Goal: Task Accomplishment & Management: Manage account settings

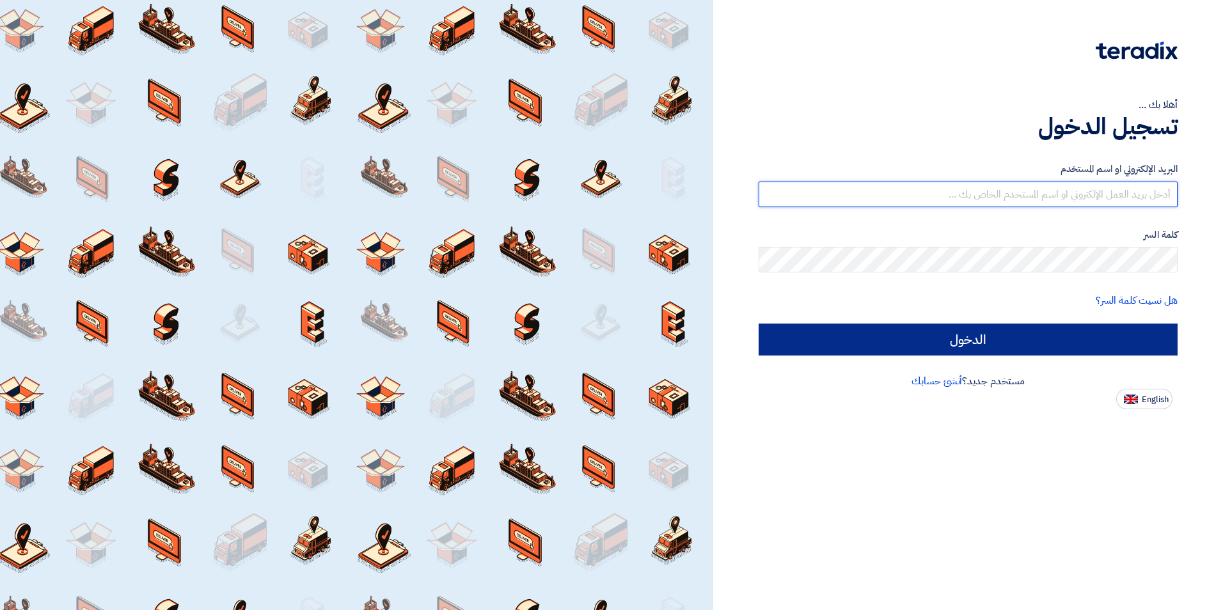
type input "[EMAIL_ADDRESS][PERSON_NAME][DOMAIN_NAME]"
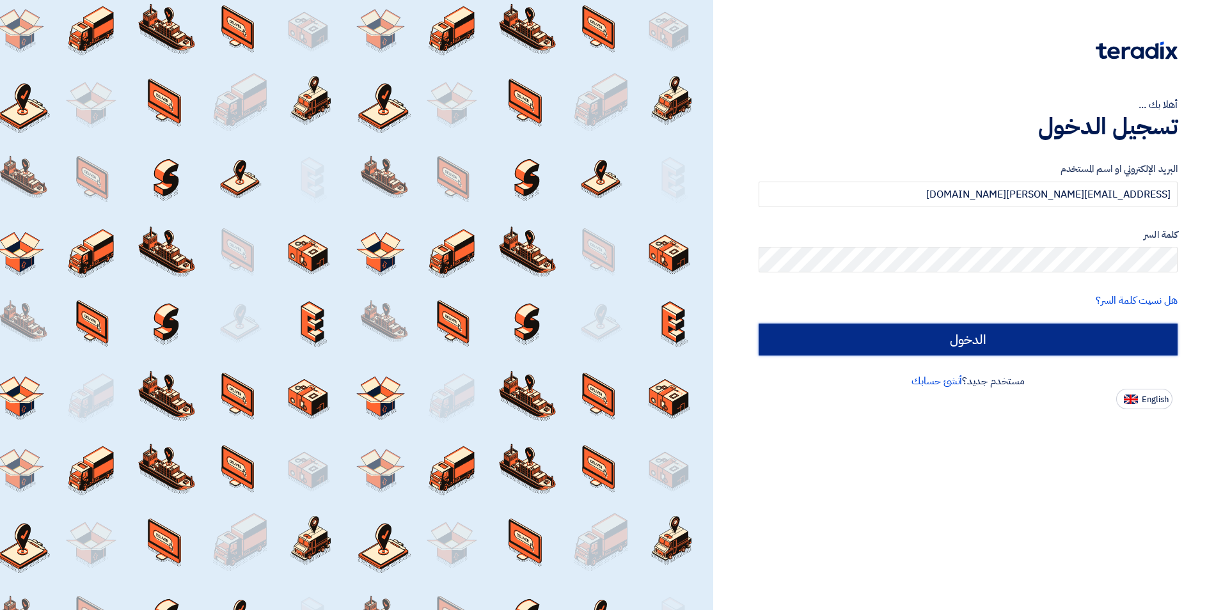
click at [902, 335] on input "الدخول" at bounding box center [967, 340] width 419 height 32
type input "Sign in"
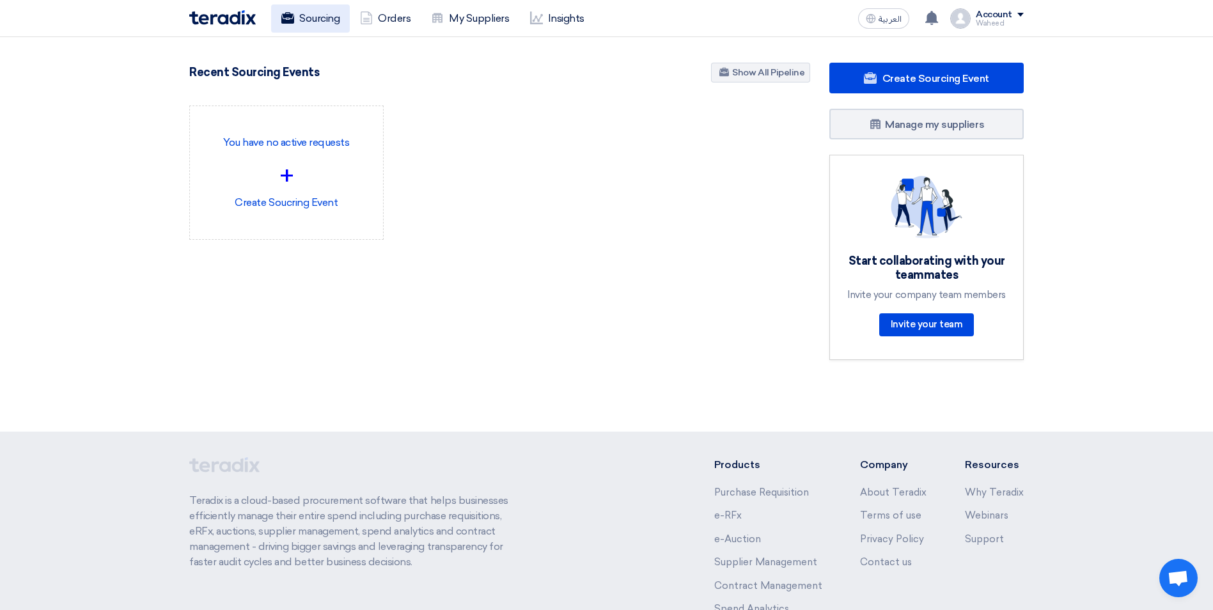
click at [283, 16] on icon at bounding box center [287, 18] width 13 height 13
click at [995, 20] on div "Waheed" at bounding box center [1000, 23] width 48 height 7
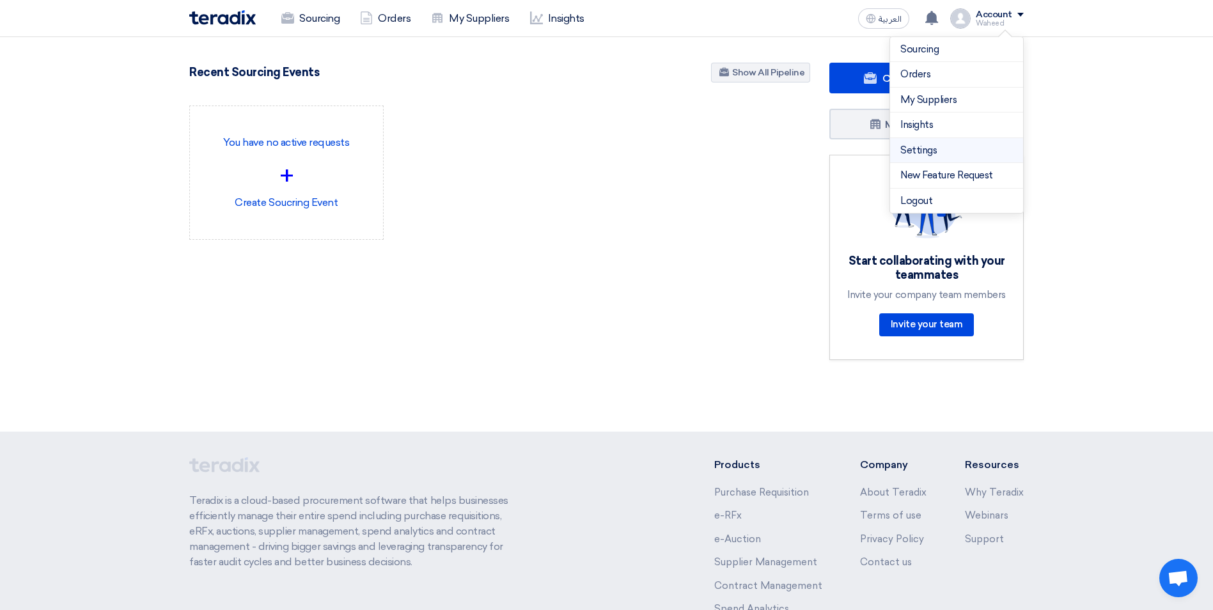
click at [917, 152] on link "Settings" at bounding box center [956, 150] width 113 height 15
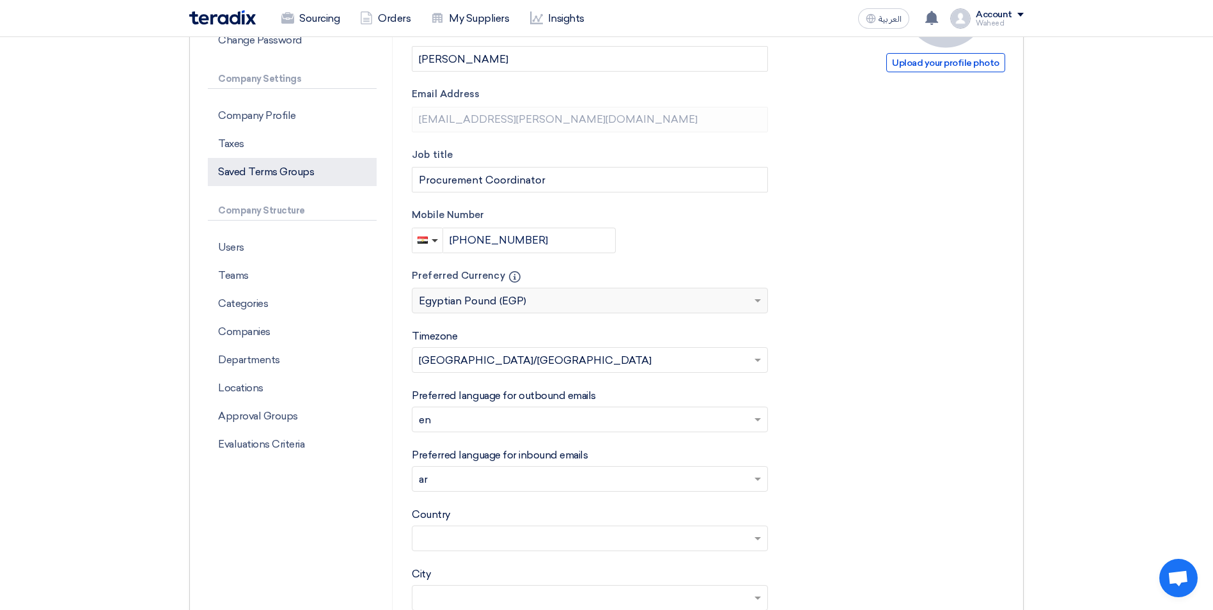
scroll to position [256, 0]
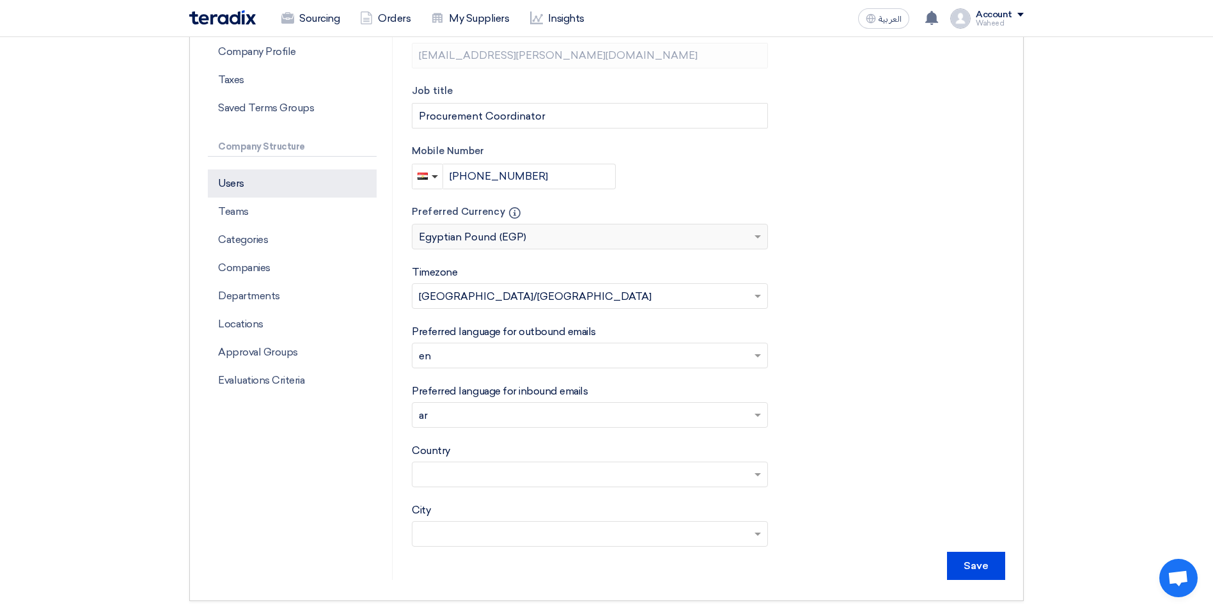
click at [240, 189] on p "Users" at bounding box center [292, 183] width 169 height 28
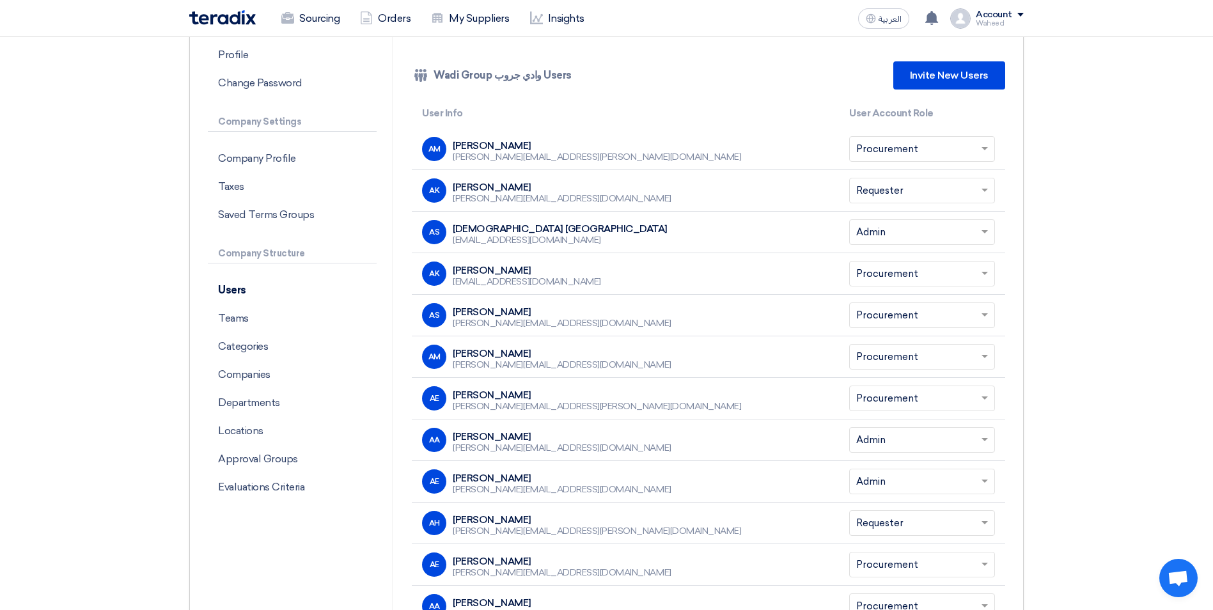
scroll to position [128, 0]
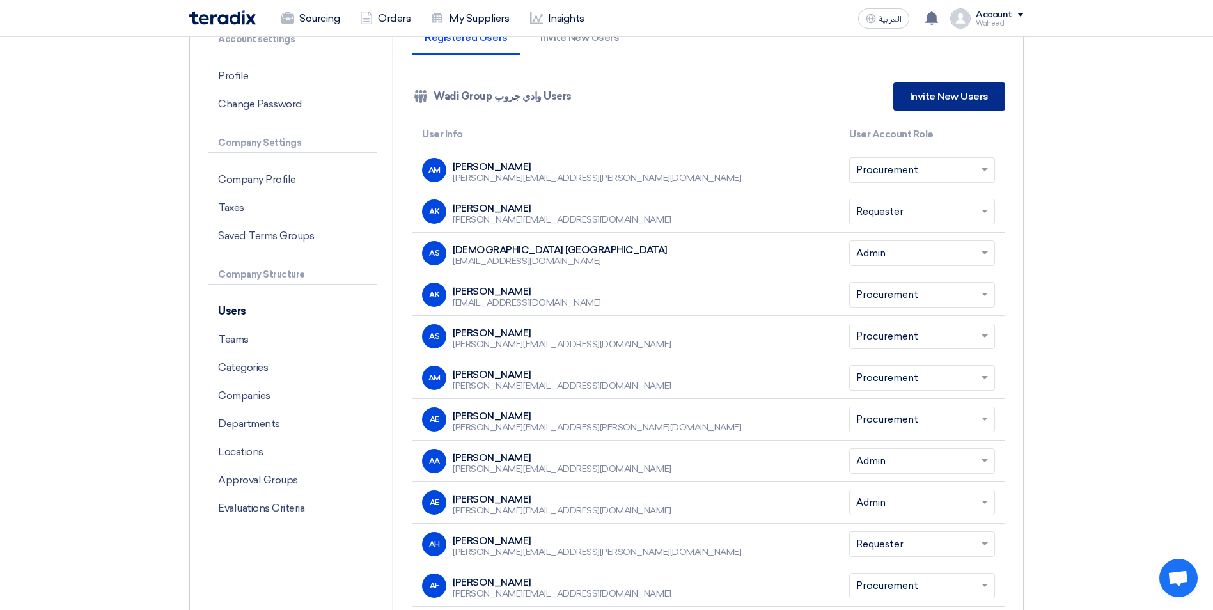
click at [922, 100] on link "Invite New Users" at bounding box center [949, 96] width 112 height 28
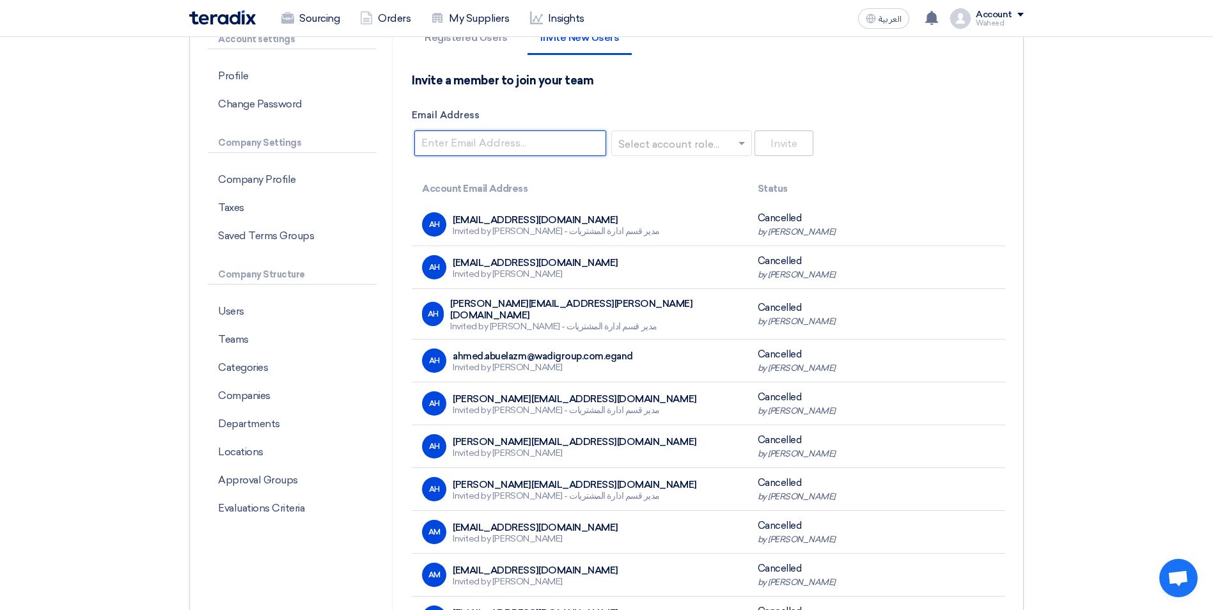
click at [503, 145] on input "Email Address" at bounding box center [510, 143] width 192 height 26
paste input "mohamed.abualyusr@wadigroup.com.eg"
type input "mohamed.abualyusr@wadigroup.com.eg"
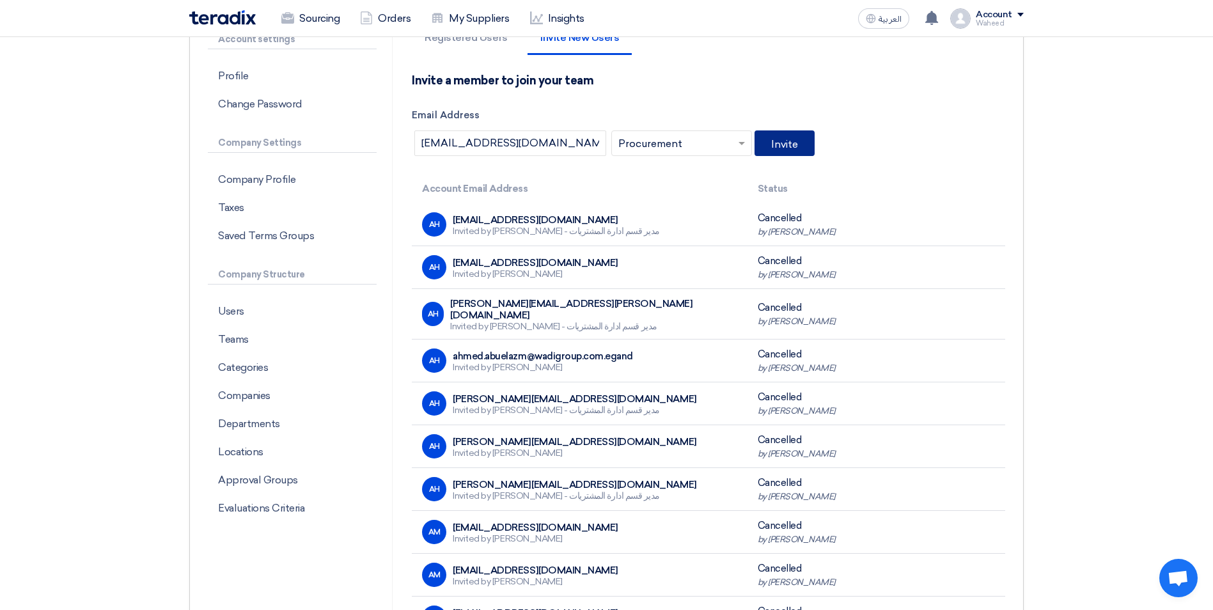
click at [755, 130] on button "Invite" at bounding box center [785, 143] width 60 height 26
